Goal: Information Seeking & Learning: Learn about a topic

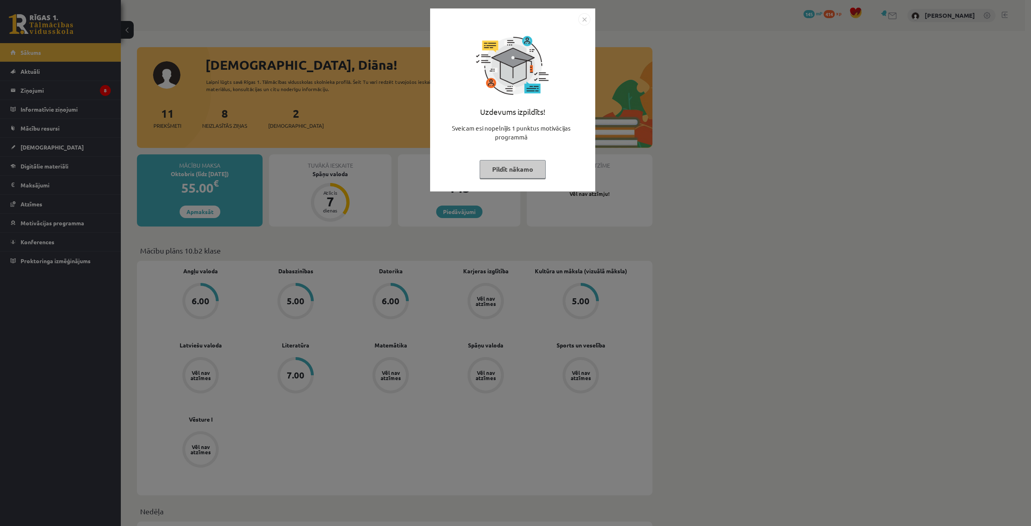
click at [510, 168] on button "Pildīt nākamo" at bounding box center [513, 169] width 66 height 19
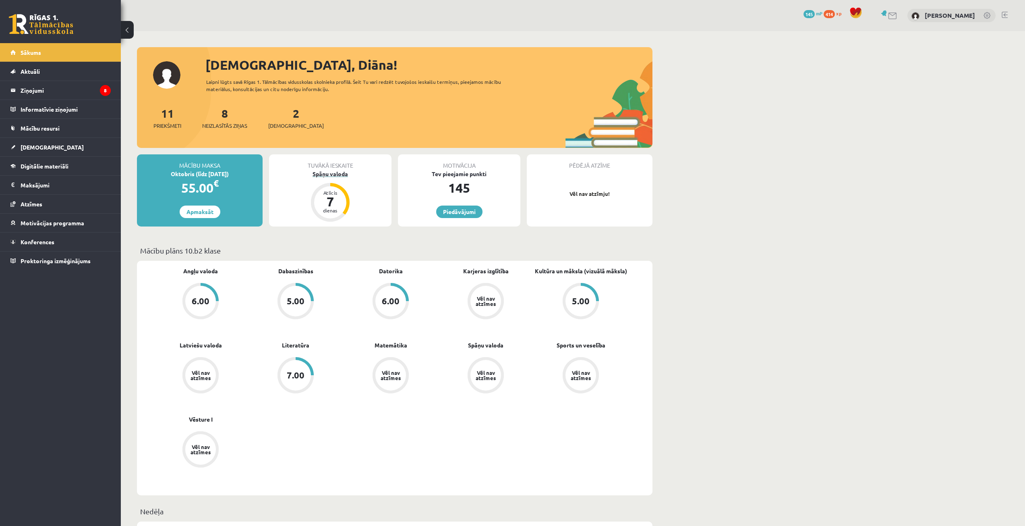
click at [332, 174] on div "Spāņu valoda" at bounding box center [330, 174] width 122 height 8
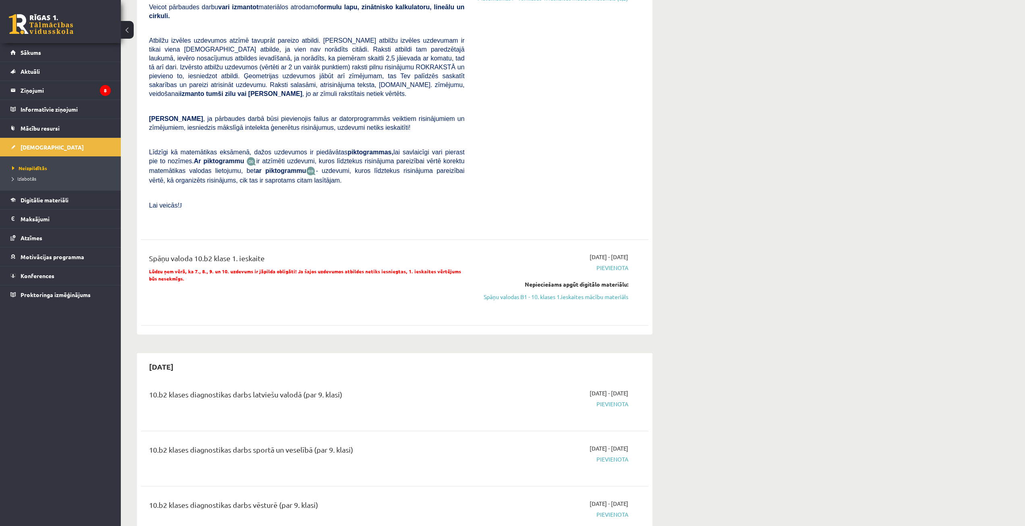
scroll to position [201, 0]
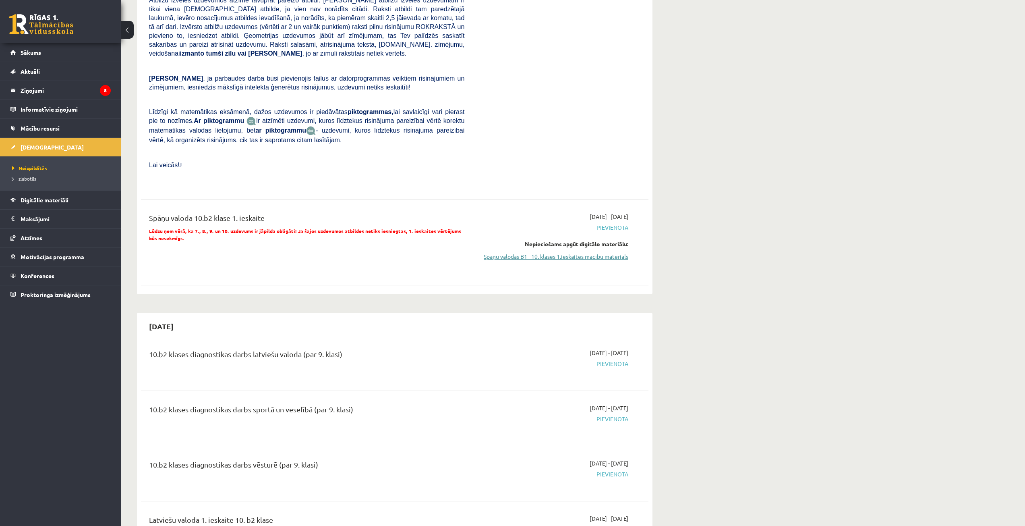
click at [530, 252] on link "Spāņu valodas B1 - 10. klases 1.ieskaites mācību materiāls" at bounding box center [552, 256] width 152 height 8
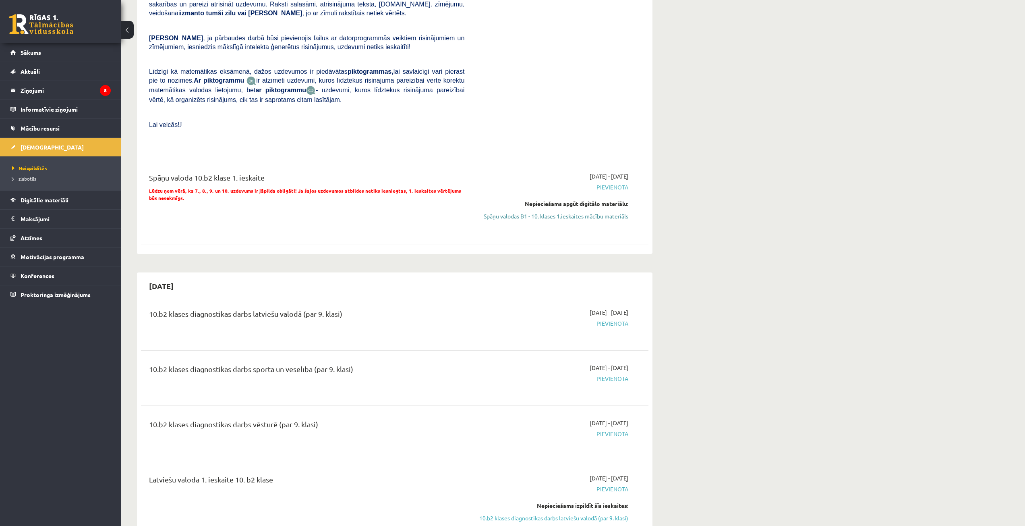
scroll to position [282, 0]
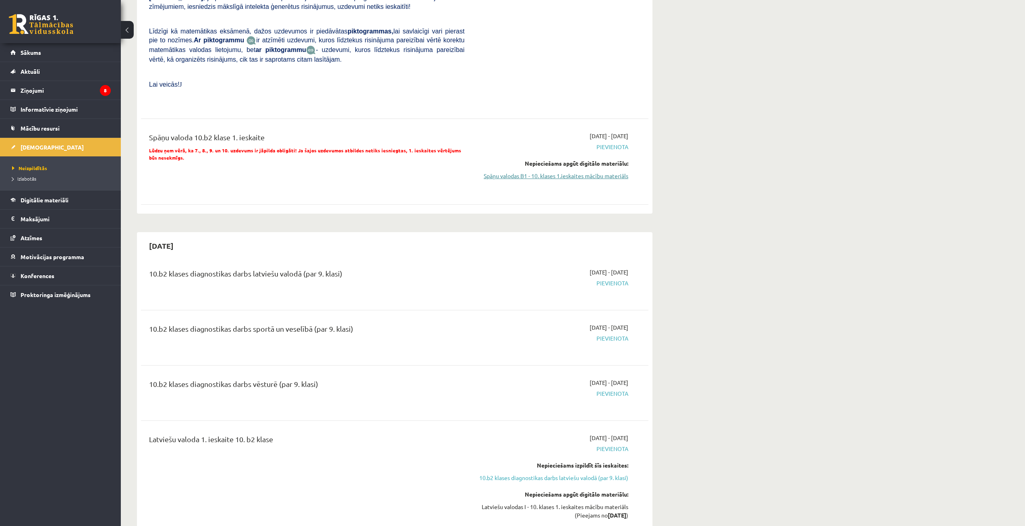
click at [540, 172] on link "Spāņu valodas B1 - 10. klases 1.ieskaites mācību materiāls" at bounding box center [552, 176] width 152 height 8
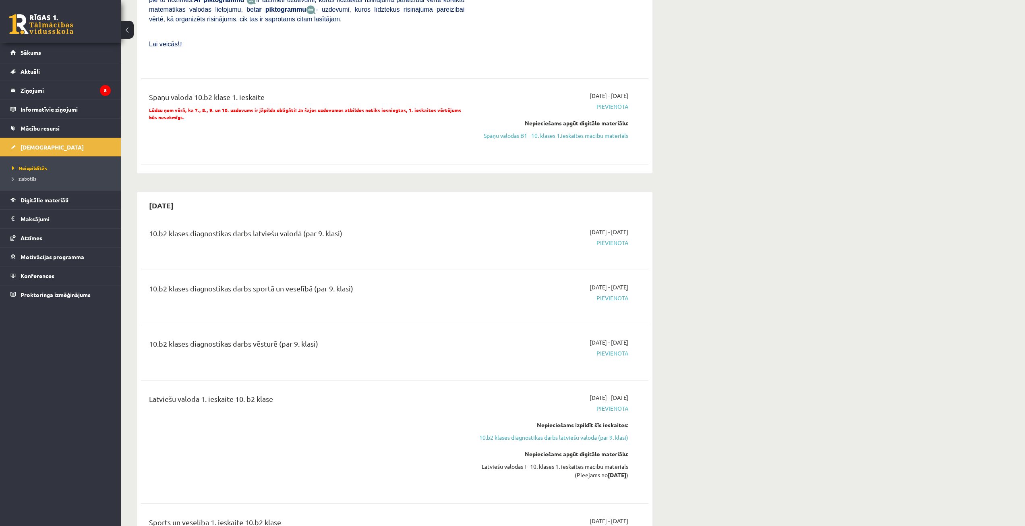
scroll to position [362, 0]
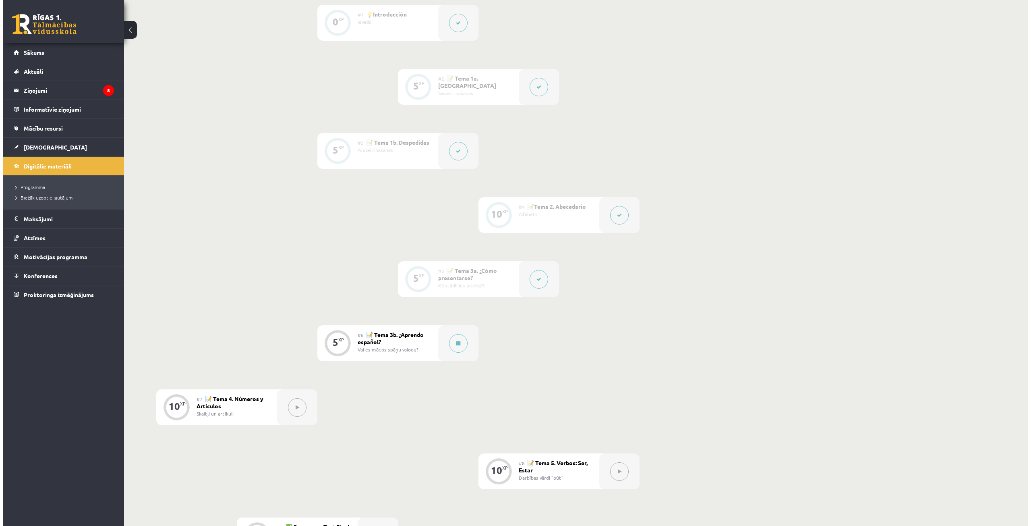
scroll to position [282, 0]
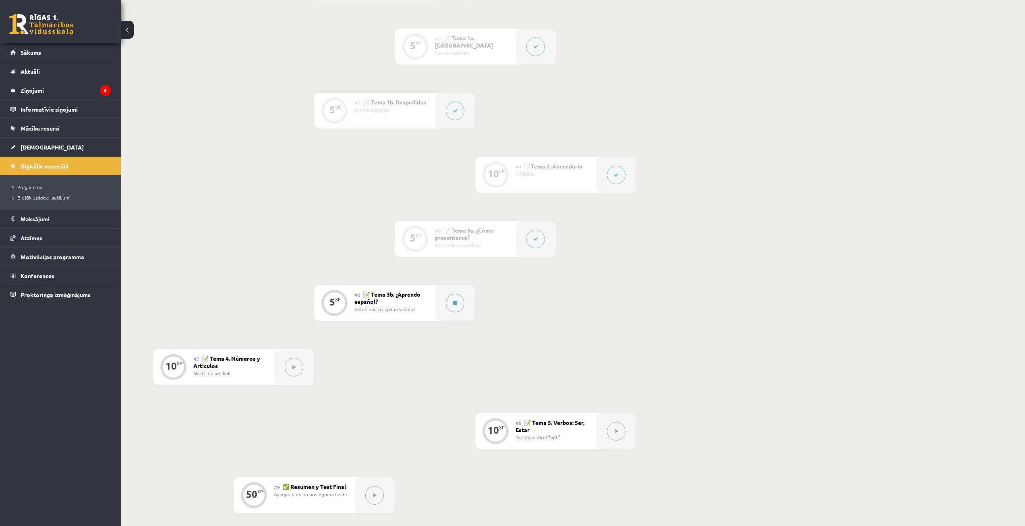
click at [457, 302] on button at bounding box center [455, 303] width 19 height 19
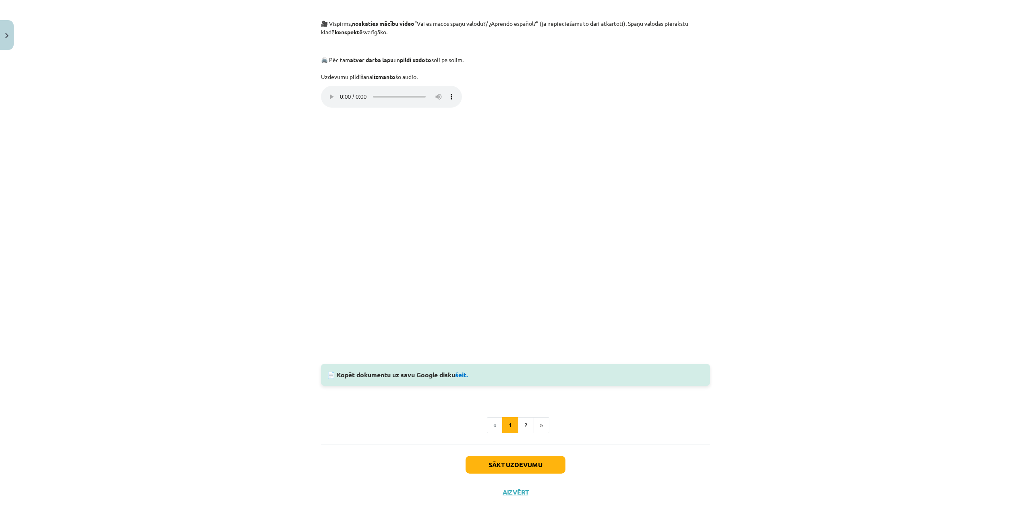
scroll to position [357, 0]
click at [521, 422] on button "2" at bounding box center [526, 425] width 16 height 16
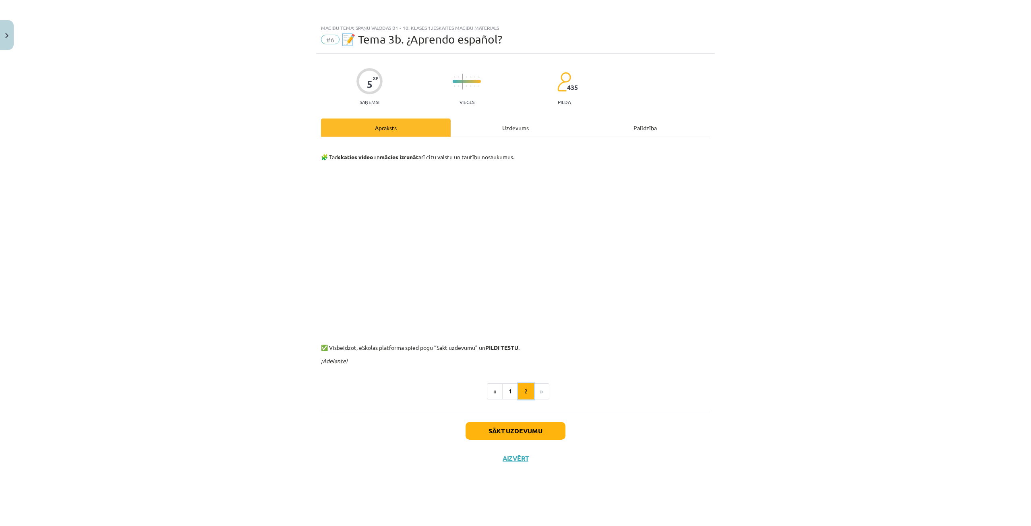
scroll to position [0, 0]
click at [521, 132] on div "Uzdevums" at bounding box center [516, 127] width 130 height 18
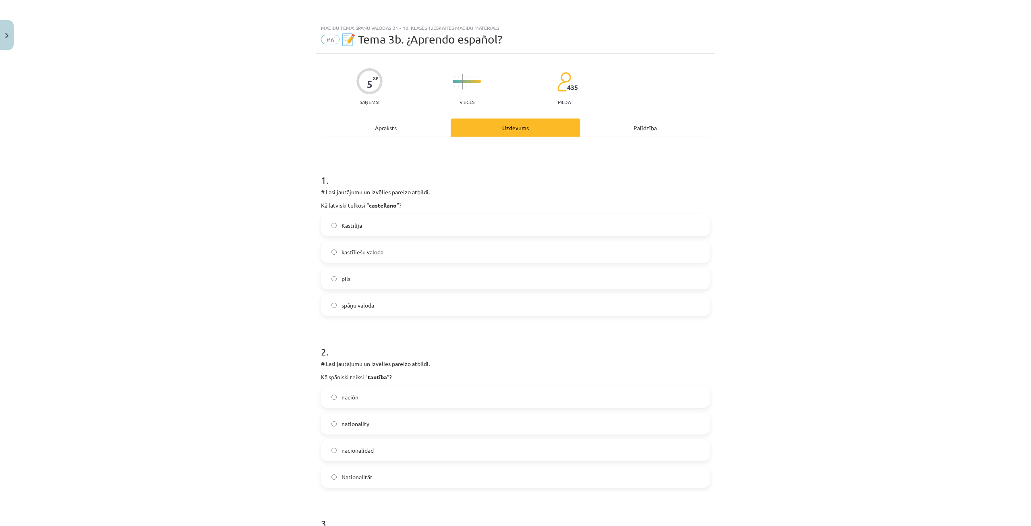
click at [376, 122] on div "Apraksts" at bounding box center [386, 127] width 130 height 18
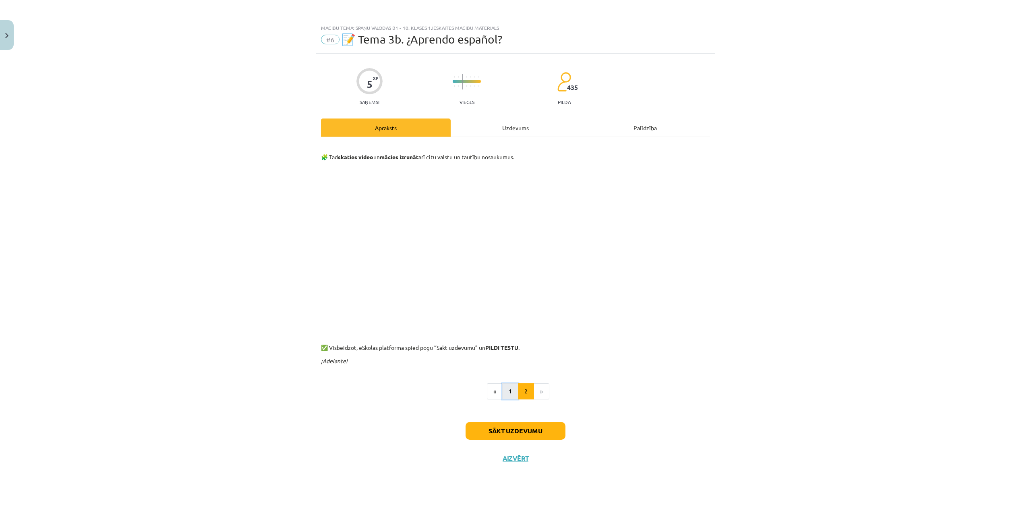
click at [516, 384] on button "1" at bounding box center [510, 391] width 16 height 16
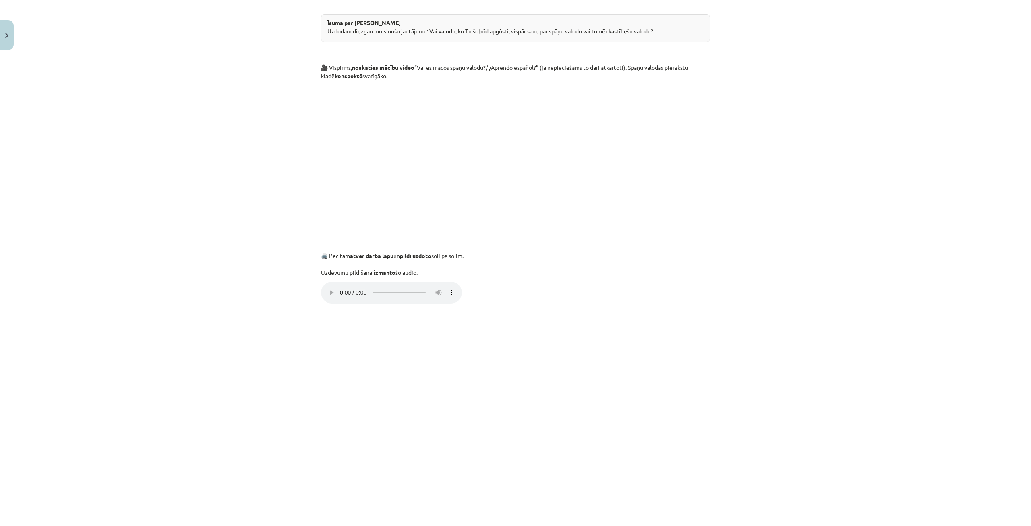
scroll to position [40, 0]
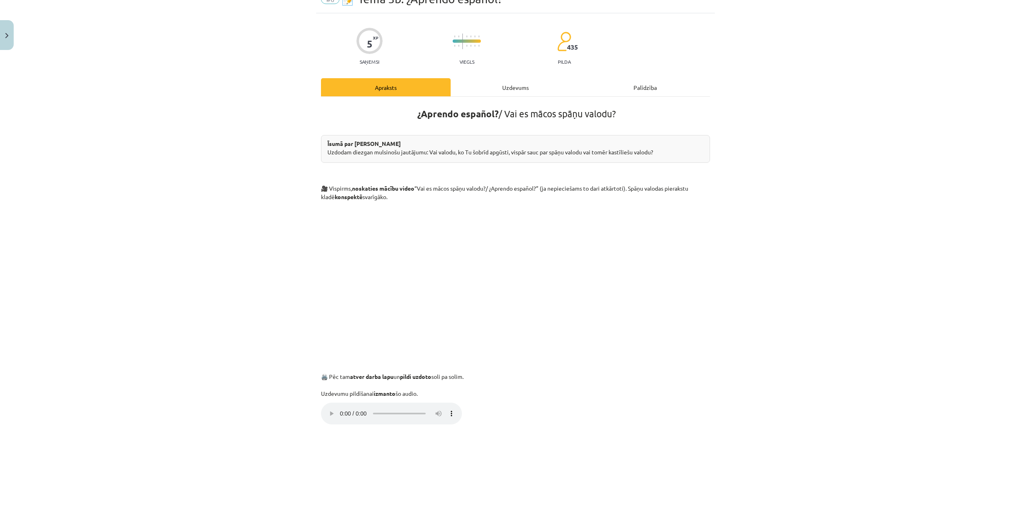
click at [528, 88] on div "Uzdevums" at bounding box center [516, 87] width 130 height 18
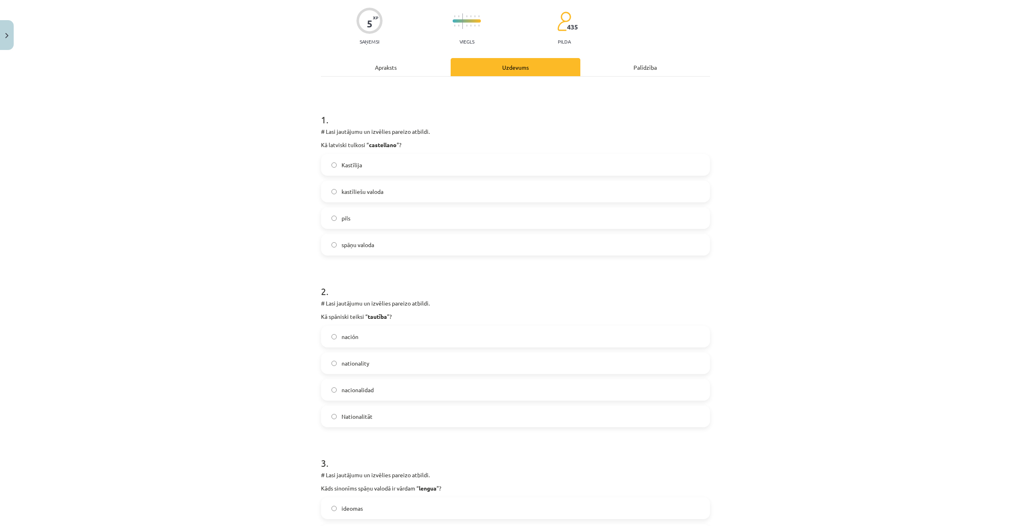
scroll to position [101, 0]
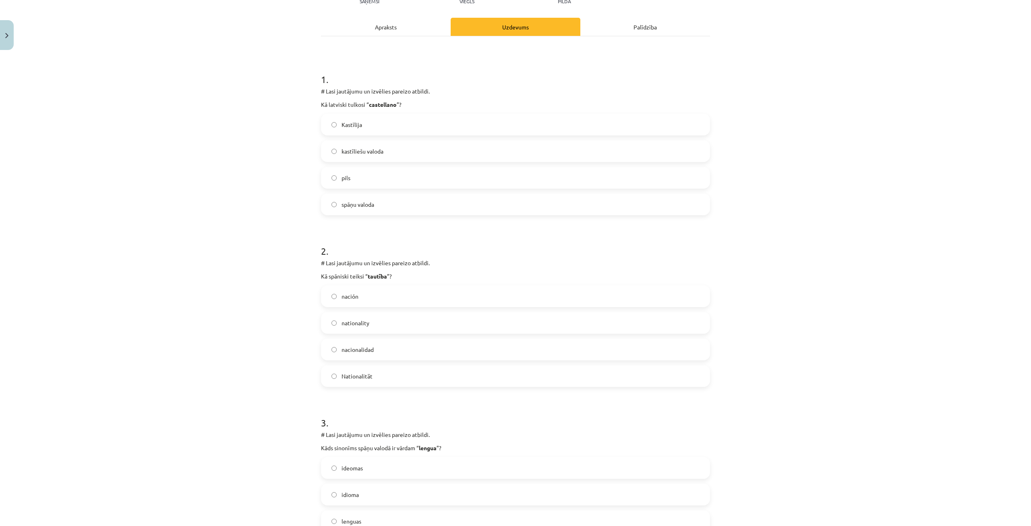
click at [362, 352] on span "nacionalidad" at bounding box center [357, 349] width 32 height 8
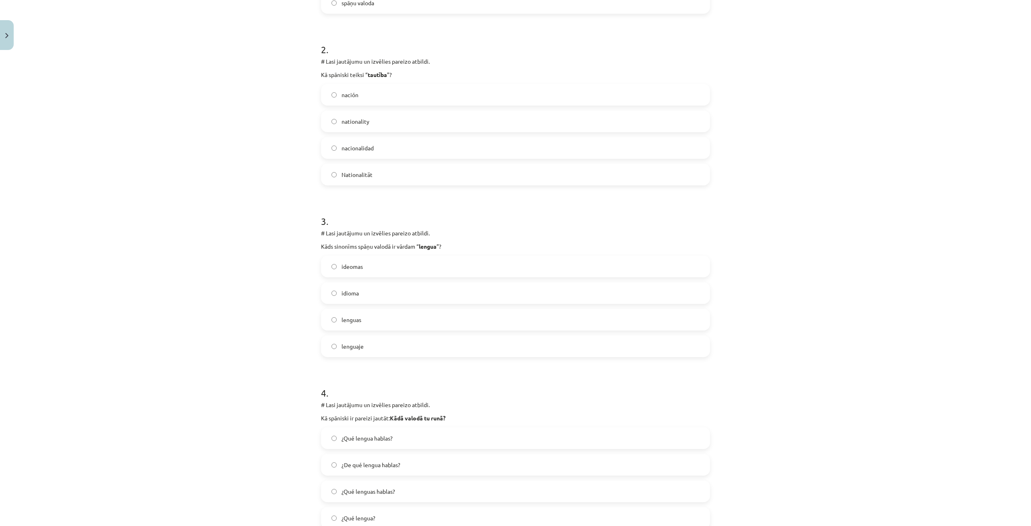
scroll to position [342, 0]
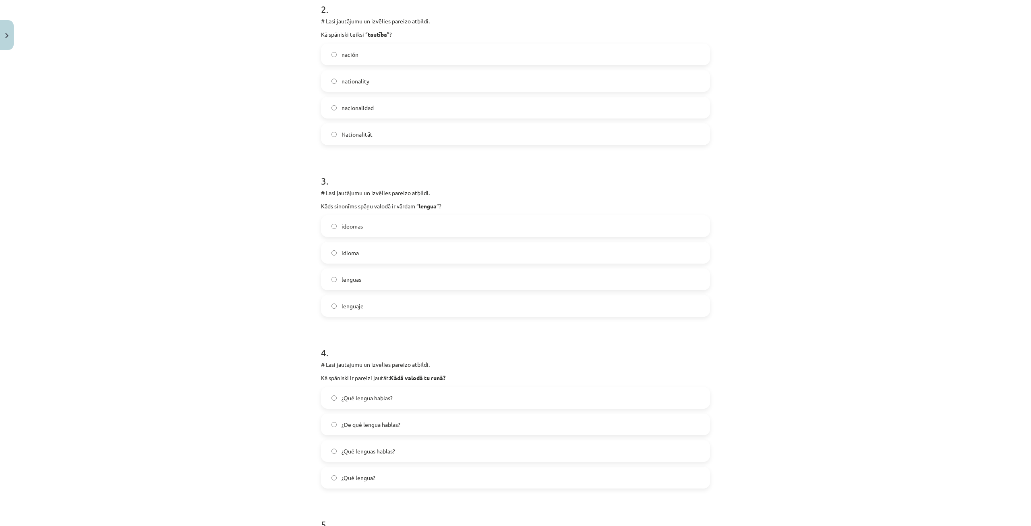
click at [364, 254] on label "idioma" at bounding box center [515, 252] width 387 height 20
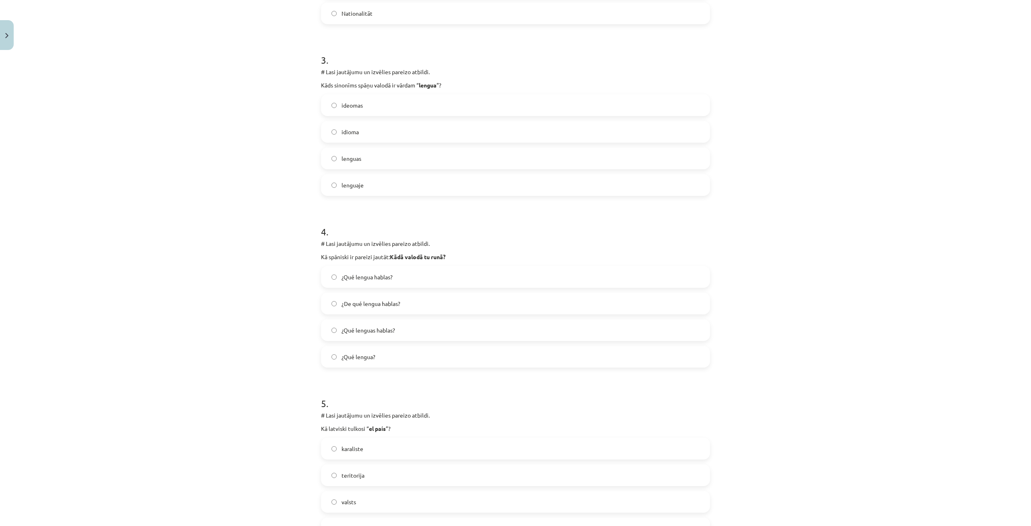
scroll to position [503, 0]
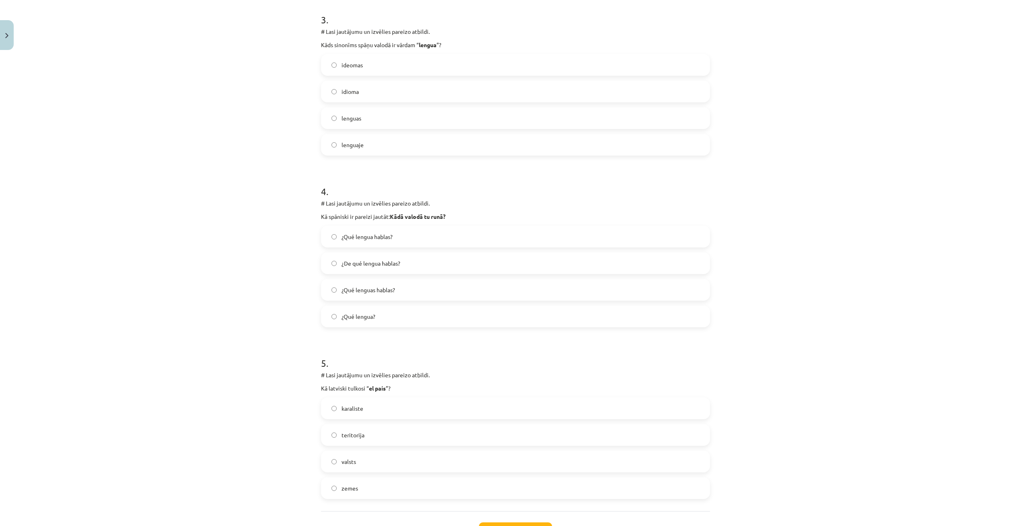
click at [371, 236] on span "¿Qué lengua hablas?" at bounding box center [366, 236] width 51 height 8
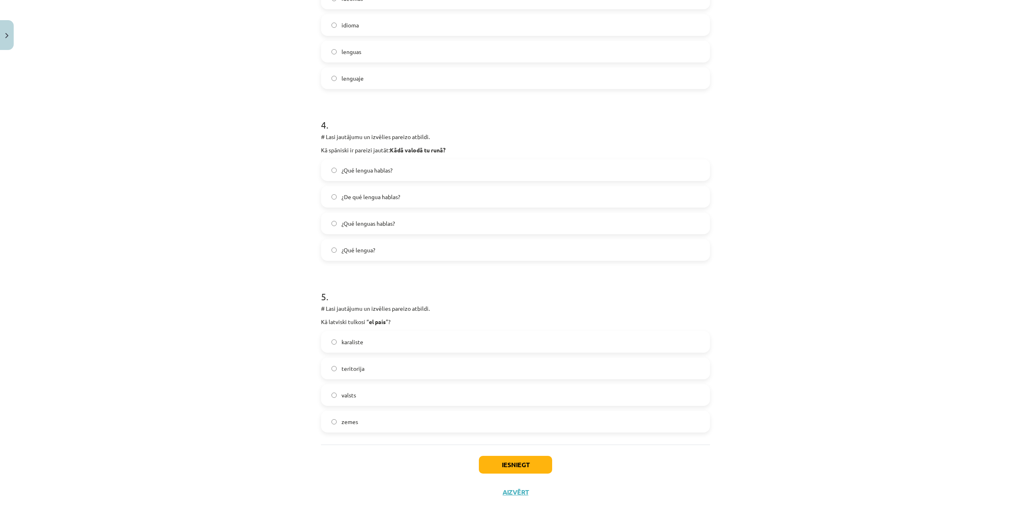
click at [341, 394] on span "valsts" at bounding box center [348, 395] width 14 height 8
click at [516, 461] on button "Iesniegt" at bounding box center [515, 464] width 73 height 18
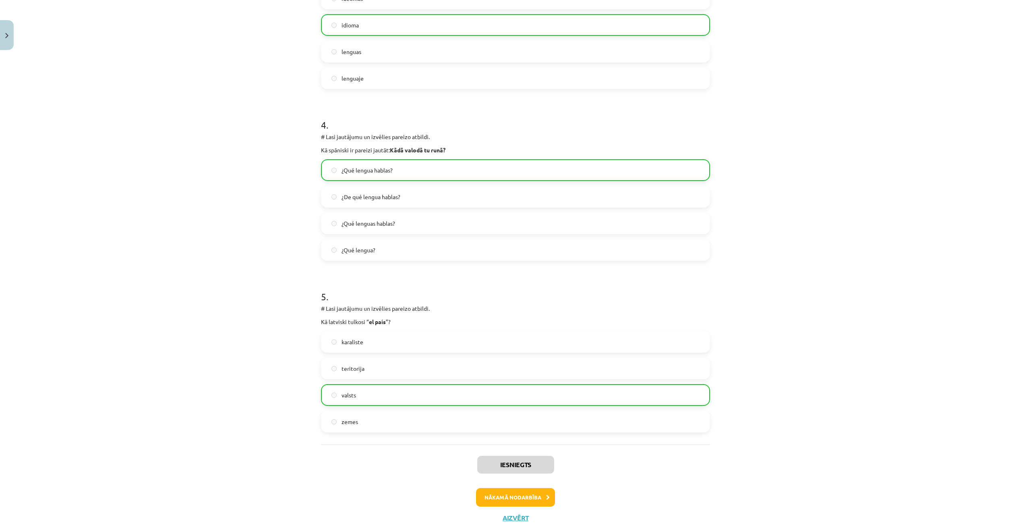
scroll to position [596, 0]
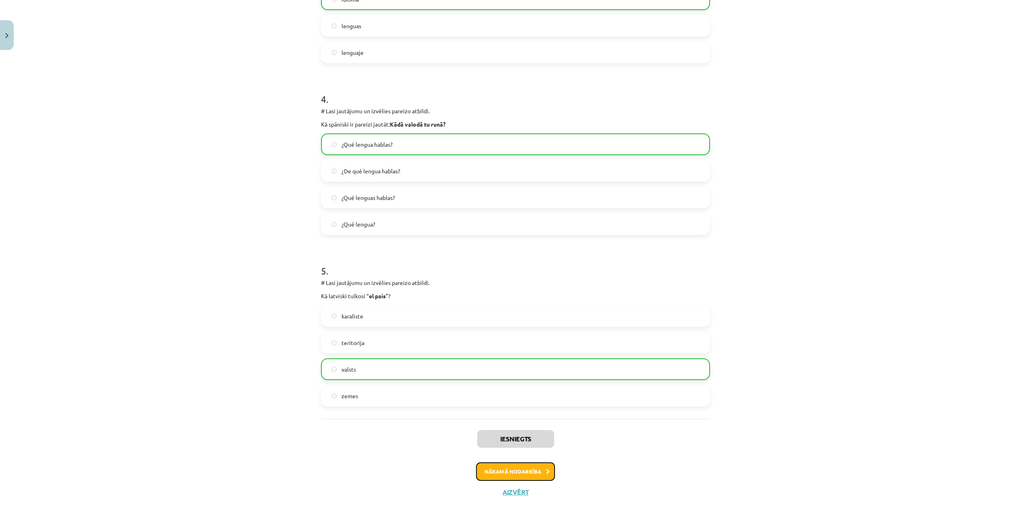
click at [526, 468] on button "Nākamā nodarbība" at bounding box center [515, 471] width 79 height 19
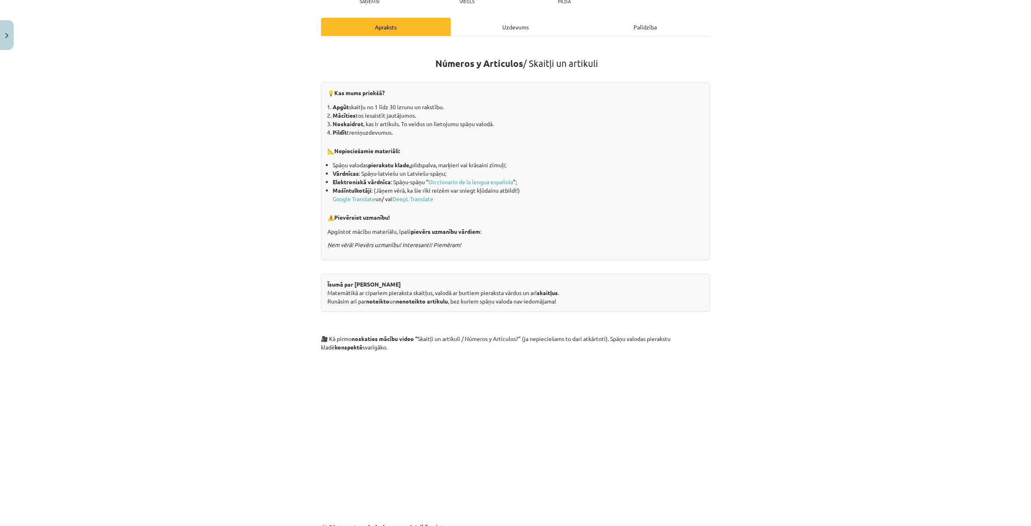
scroll to position [0, 0]
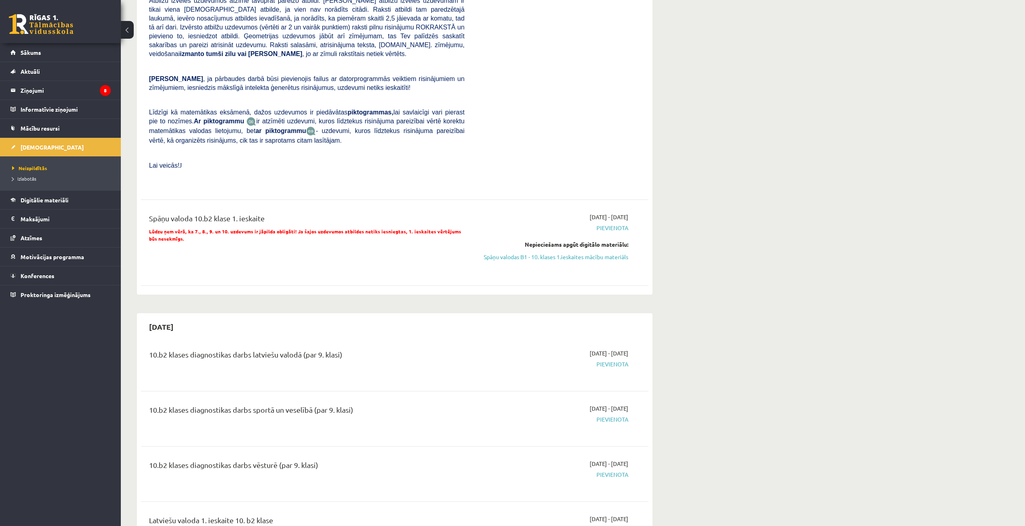
scroll to position [40, 0]
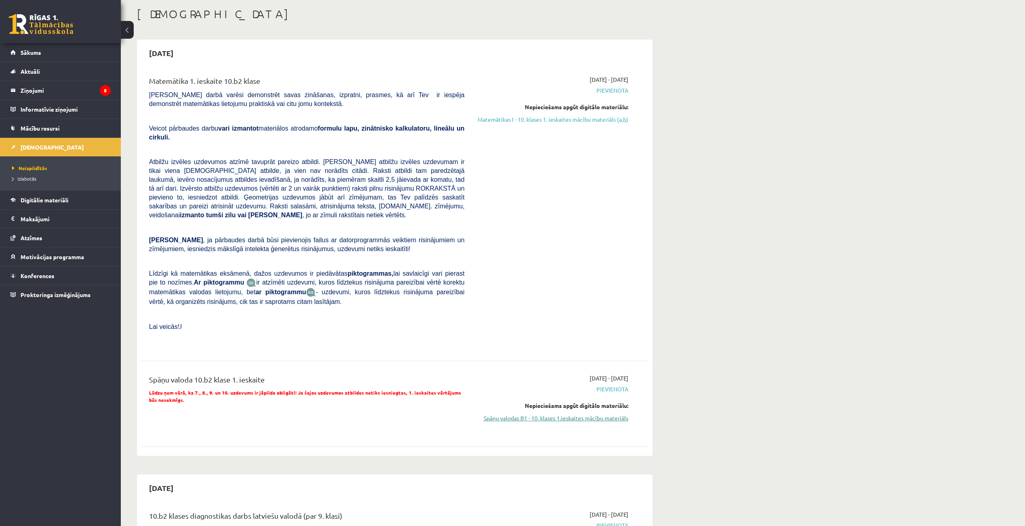
click at [567, 414] on link "Spāņu valodas B1 - 10. klases 1.ieskaites mācību materiāls" at bounding box center [552, 418] width 152 height 8
click at [501, 414] on link "Spāņu valodas B1 - 10. klases 1.ieskaites mācību materiāls" at bounding box center [552, 418] width 152 height 8
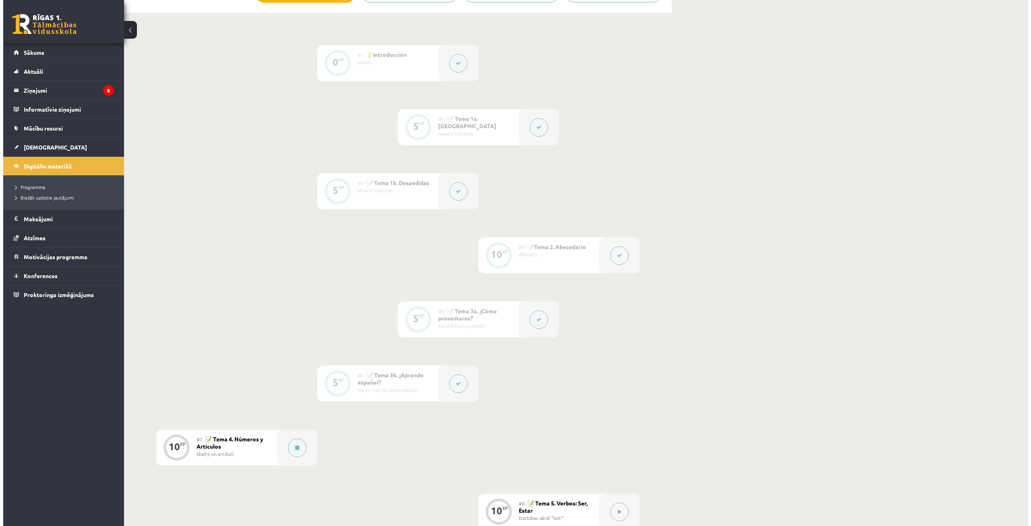
scroll to position [362, 0]
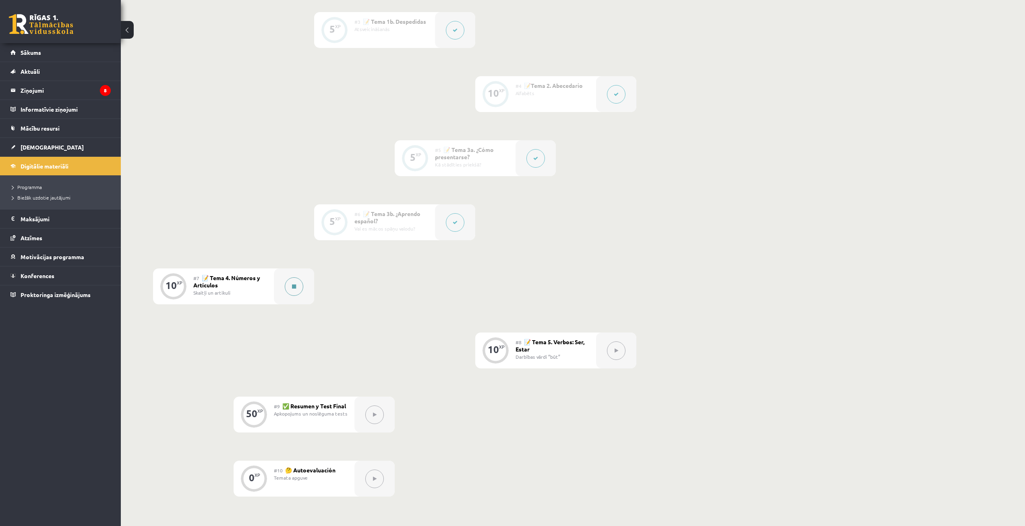
click at [295, 290] on button at bounding box center [294, 286] width 19 height 19
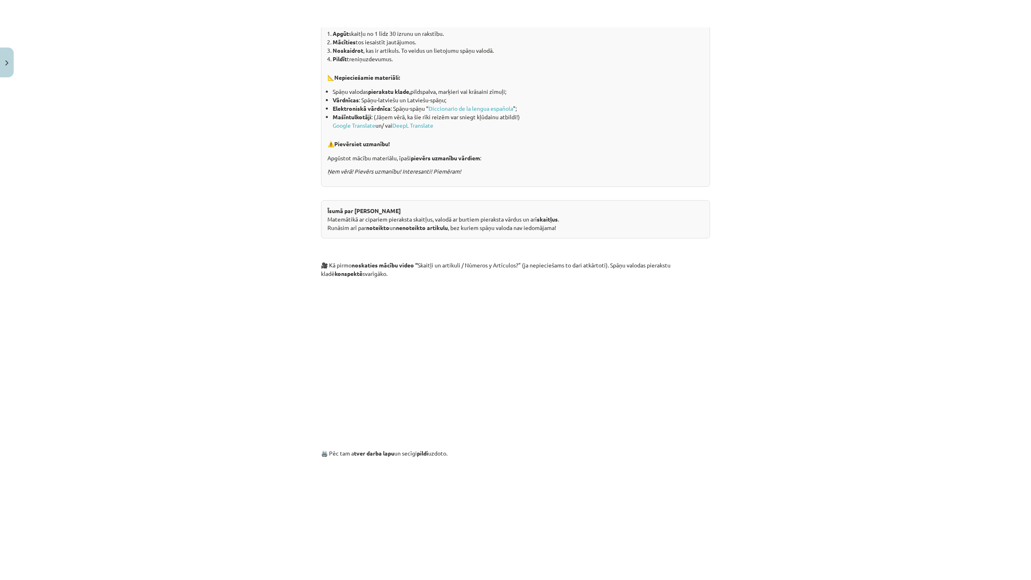
scroll to position [244, 0]
